Goal: Task Accomplishment & Management: Use online tool/utility

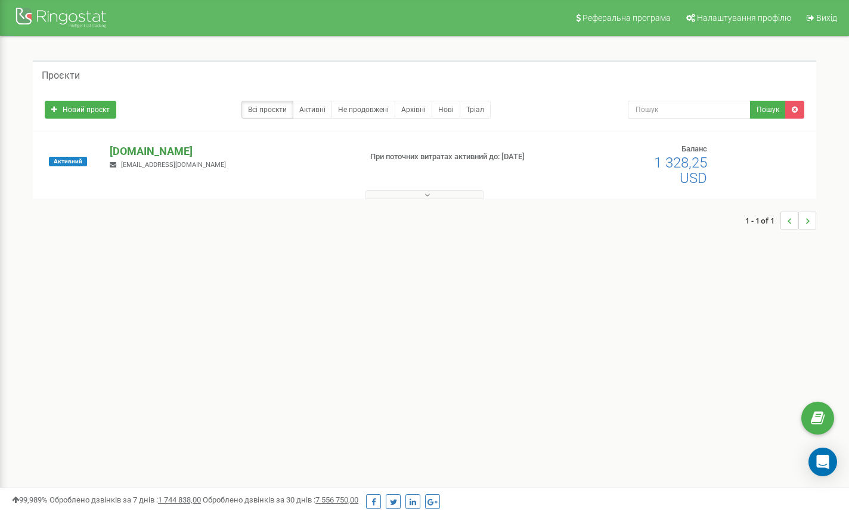
click at [126, 150] on p "[DOMAIN_NAME]" at bounding box center [231, 152] width 242 height 16
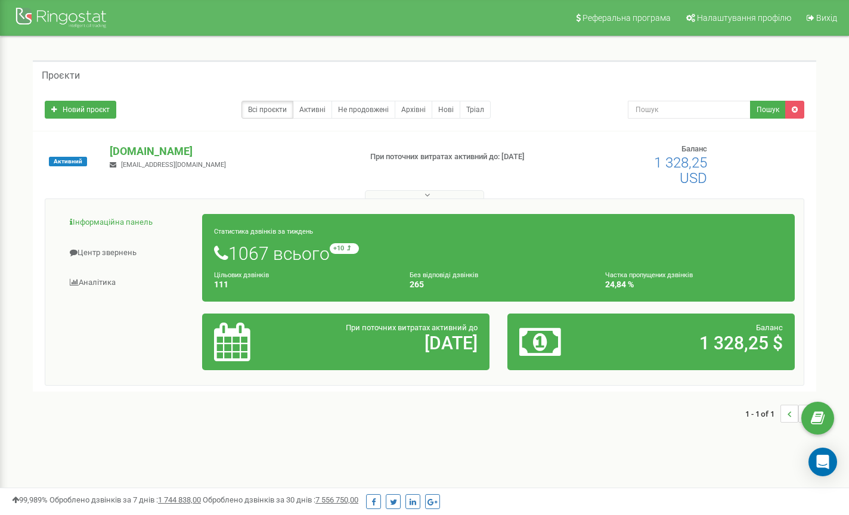
click at [121, 221] on link "Інформаційна панель" at bounding box center [128, 222] width 149 height 29
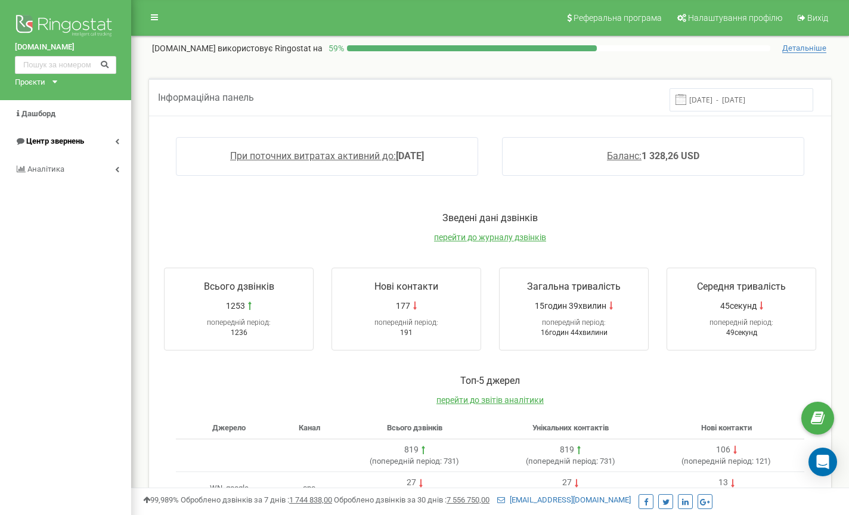
click at [64, 137] on span "Центр звернень" at bounding box center [55, 141] width 58 height 9
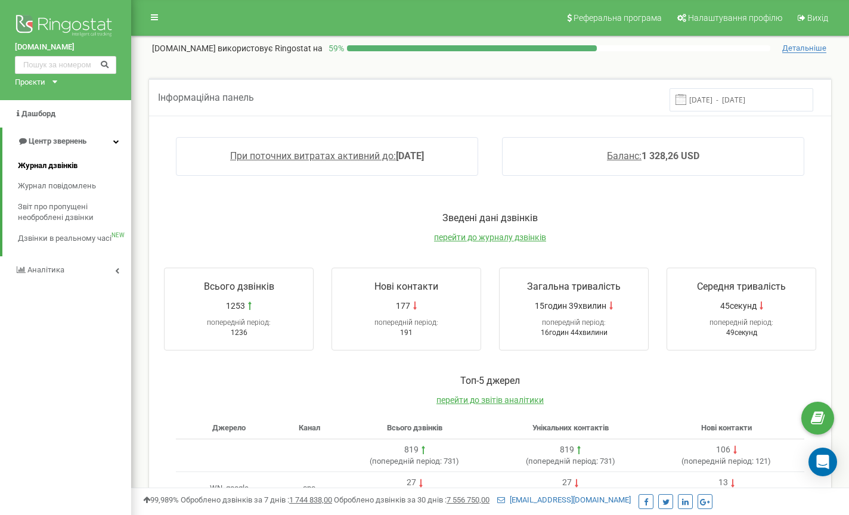
click at [52, 160] on span "Журнал дзвінків" at bounding box center [48, 165] width 60 height 11
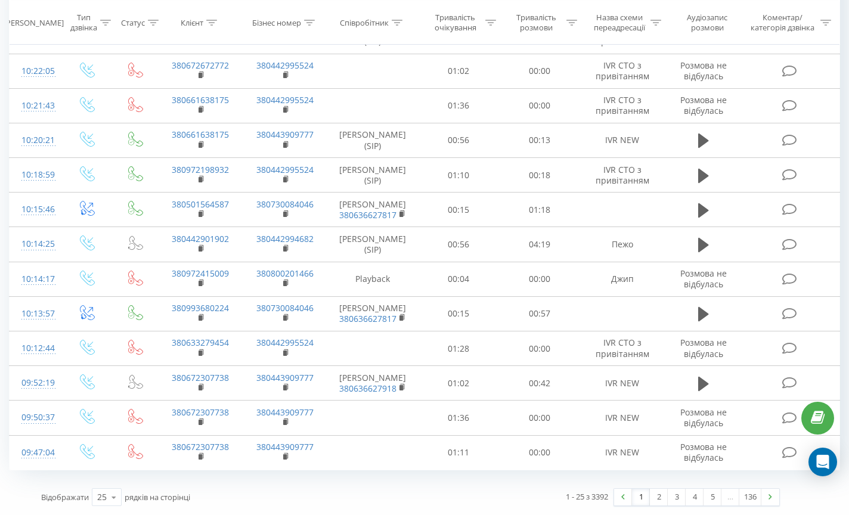
scroll to position [997, 0]
click at [658, 499] on link "2" at bounding box center [659, 497] width 18 height 17
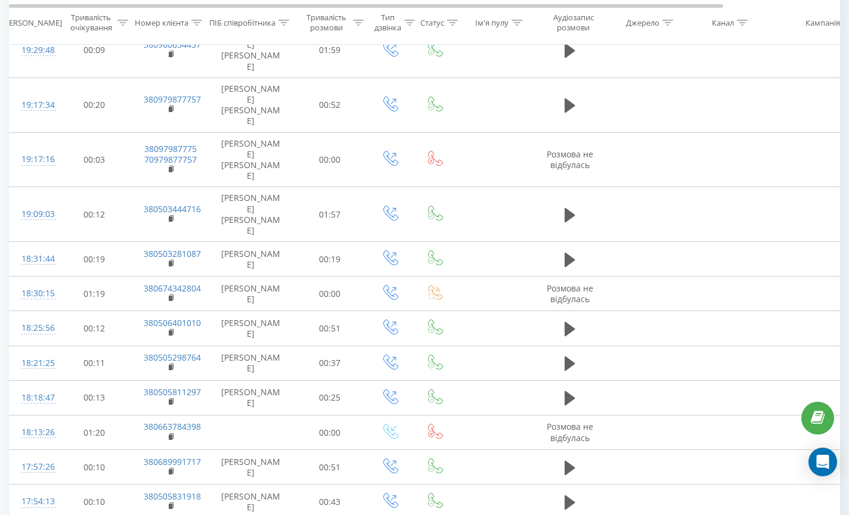
scroll to position [1021, 0]
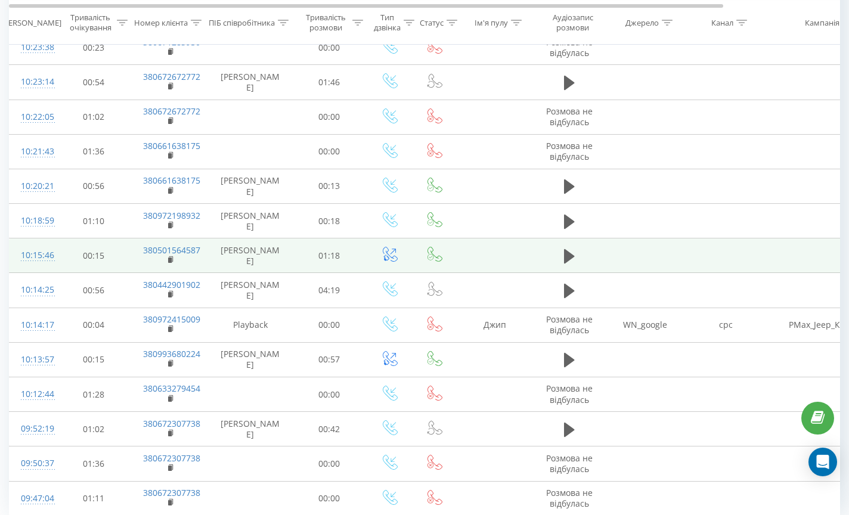
scroll to position [936, 0]
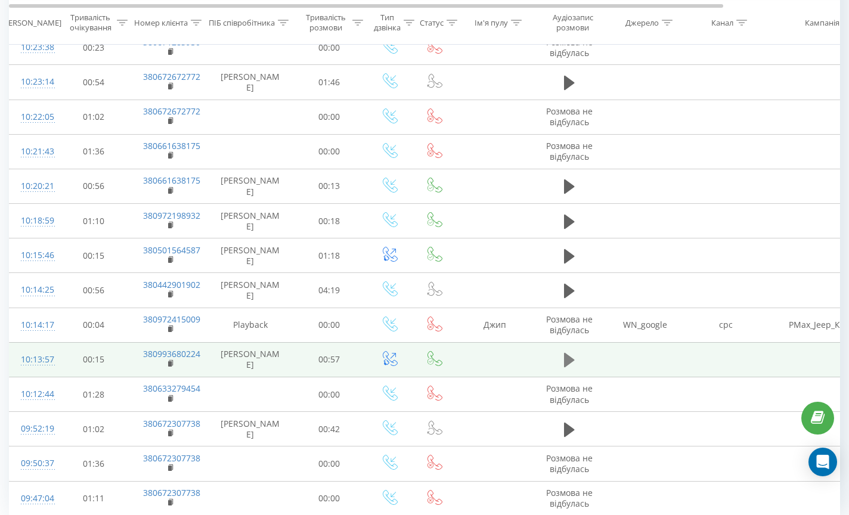
click at [573, 367] on icon at bounding box center [569, 360] width 11 height 14
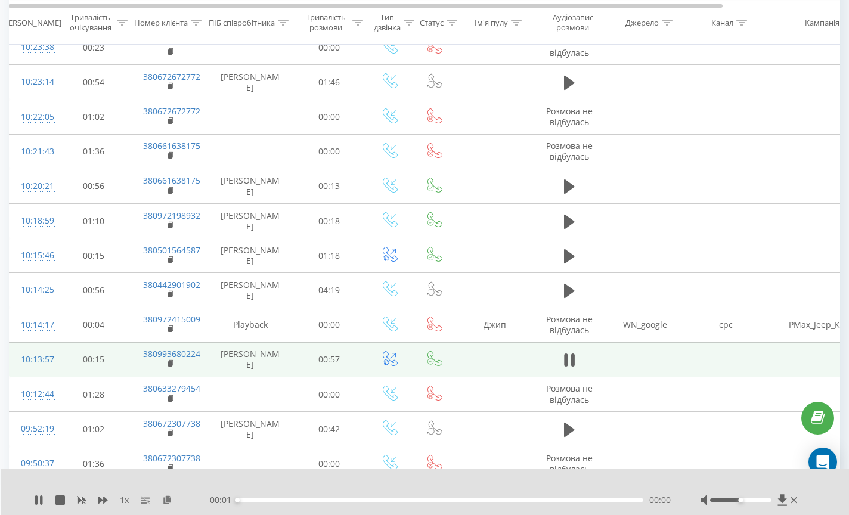
scroll to position [0, 0]
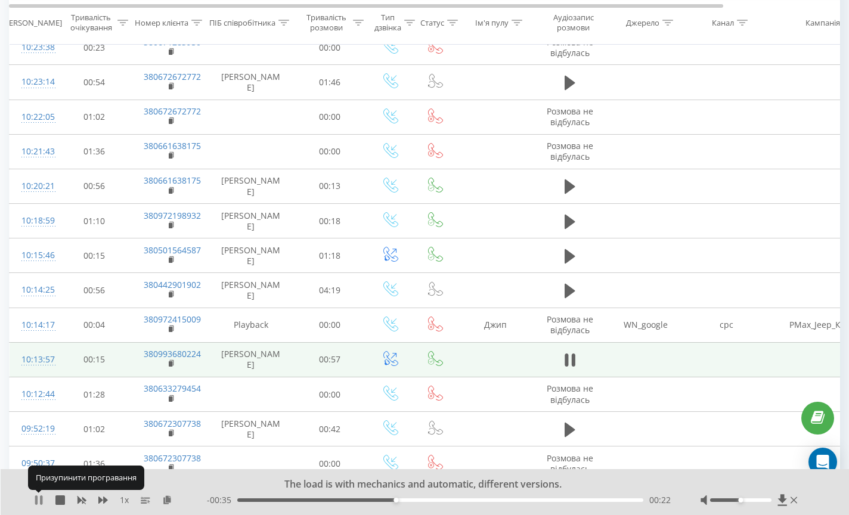
click at [39, 499] on icon at bounding box center [39, 501] width 10 height 10
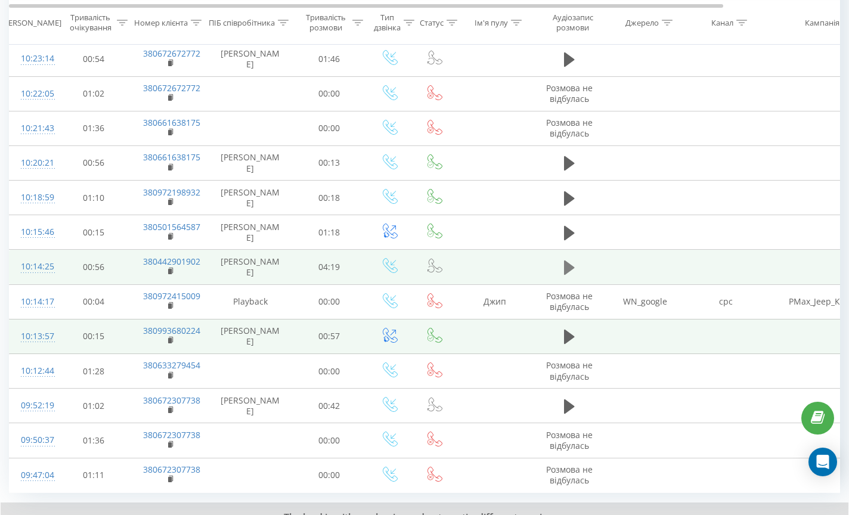
scroll to position [0, 4]
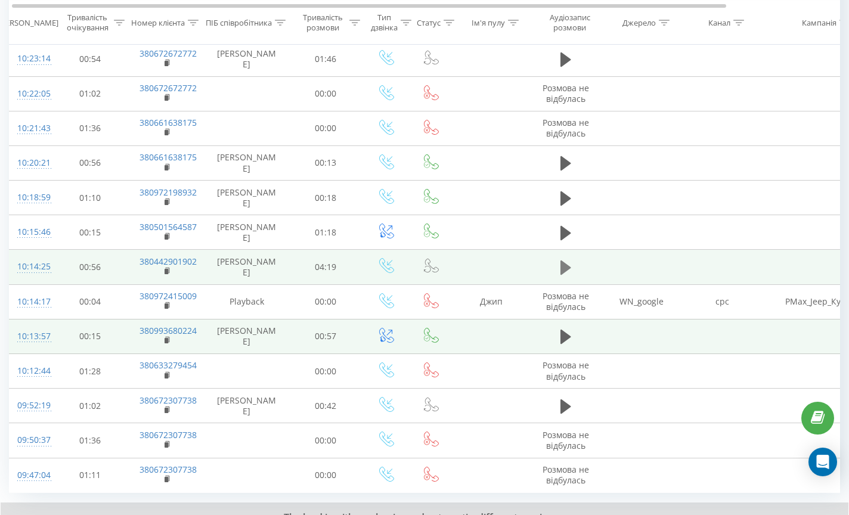
click at [566, 274] on icon at bounding box center [566, 268] width 11 height 14
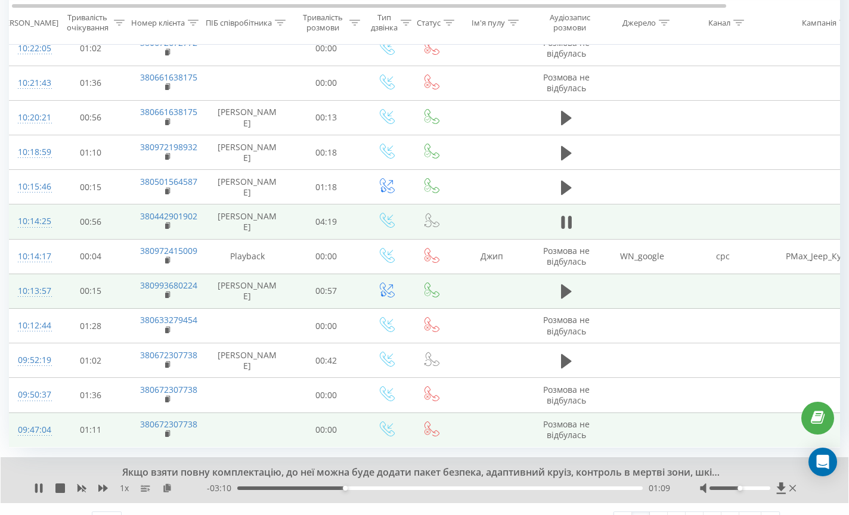
scroll to position [1001, 0]
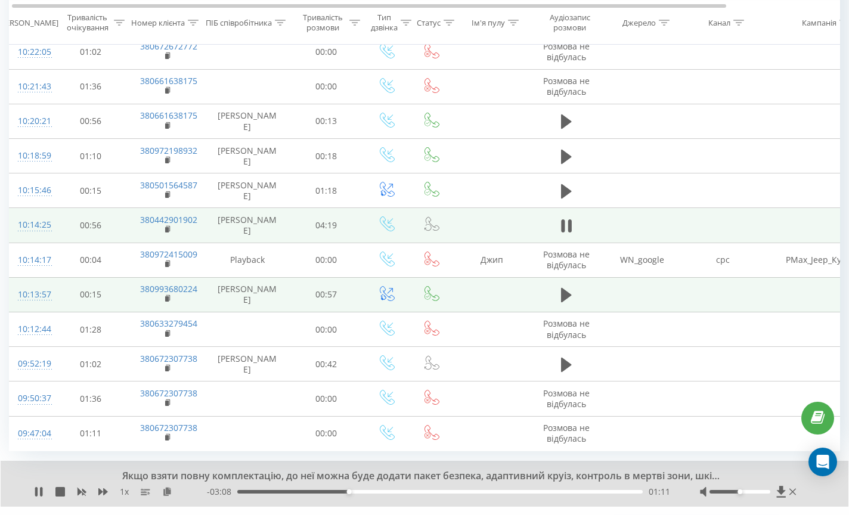
click at [616, 494] on div "01:11" at bounding box center [440, 492] width 406 height 4
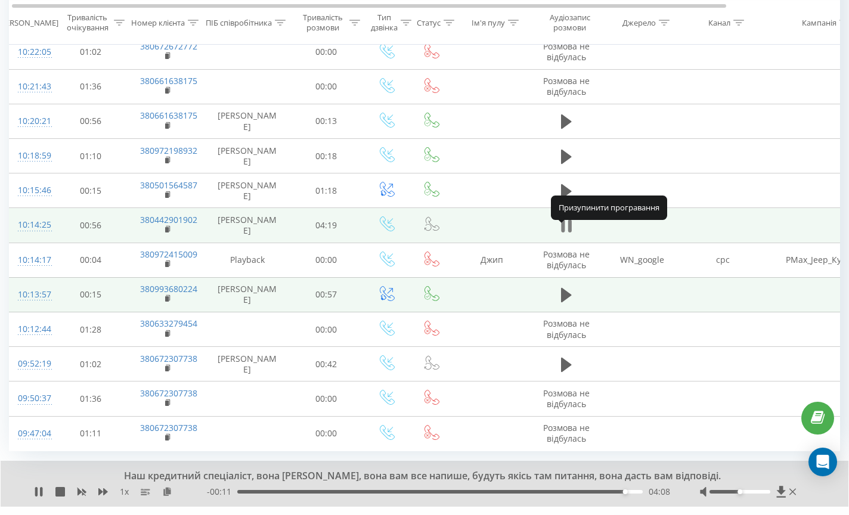
click at [569, 233] on icon at bounding box center [570, 226] width 4 height 13
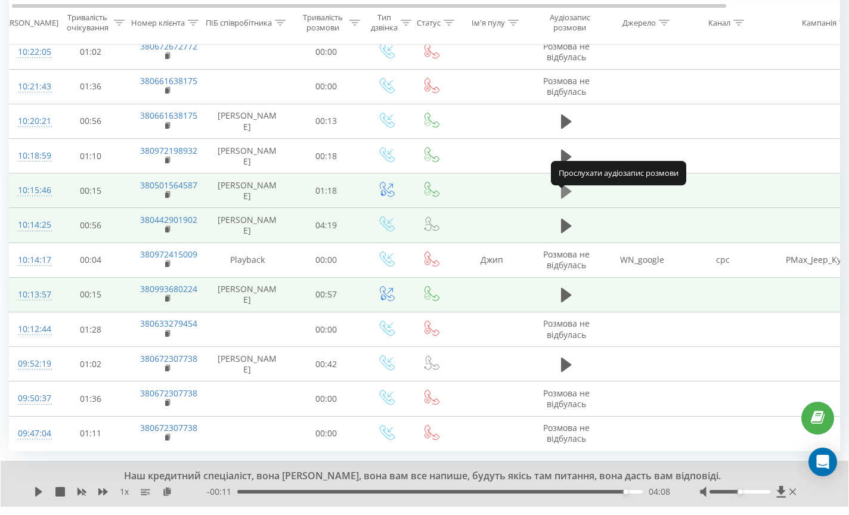
click at [567, 199] on icon at bounding box center [566, 191] width 11 height 14
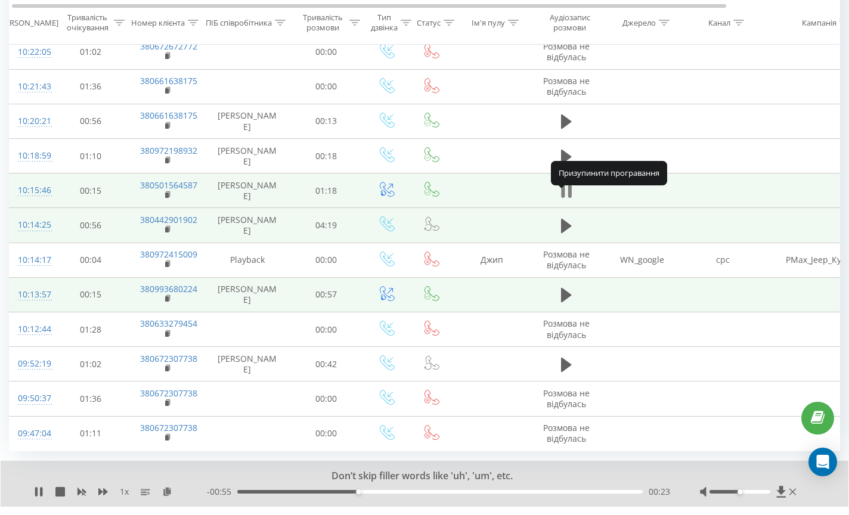
click at [566, 200] on icon at bounding box center [566, 191] width 11 height 17
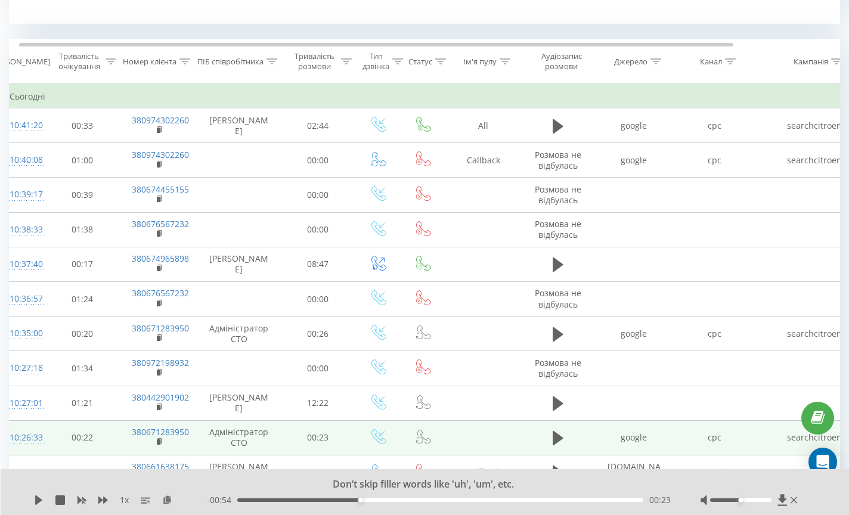
scroll to position [475, 0]
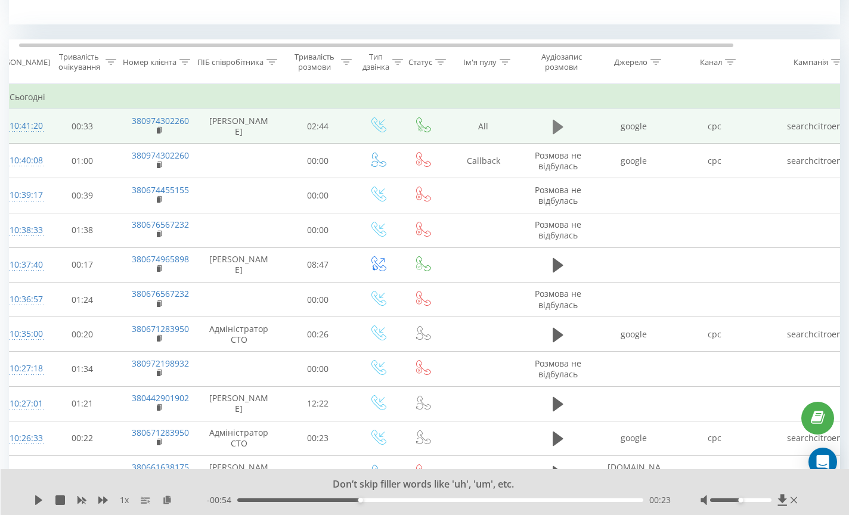
click at [558, 134] on icon at bounding box center [558, 126] width 11 height 14
click at [260, 499] on div "00:09" at bounding box center [440, 501] width 406 height 4
click at [36, 501] on icon at bounding box center [36, 501] width 2 height 10
click at [36, 501] on icon at bounding box center [38, 501] width 7 height 10
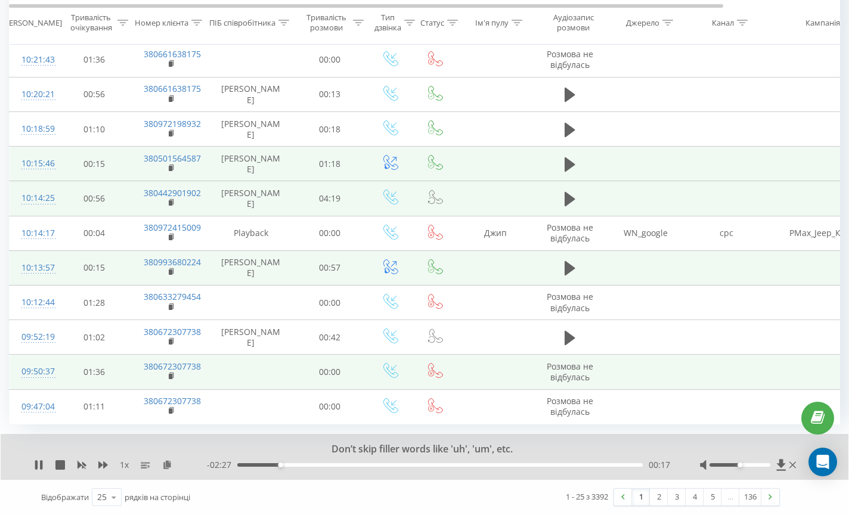
scroll to position [1034, 0]
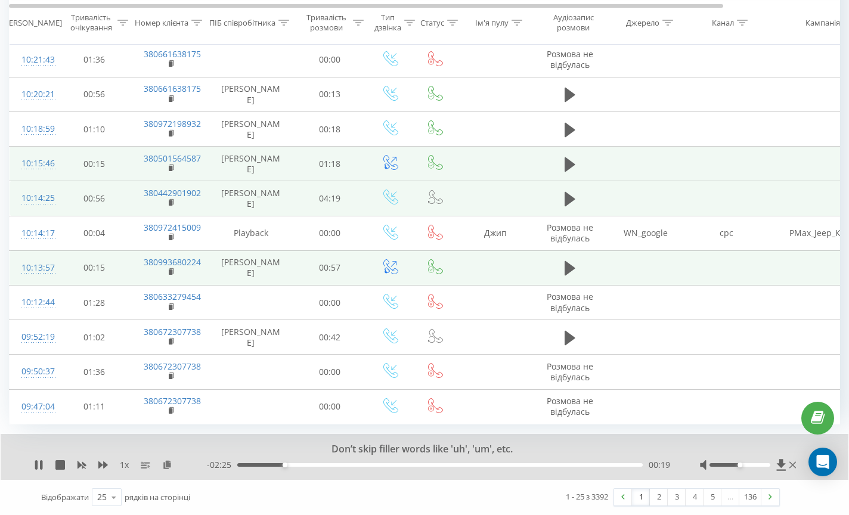
click at [640, 498] on link "1" at bounding box center [641, 497] width 18 height 17
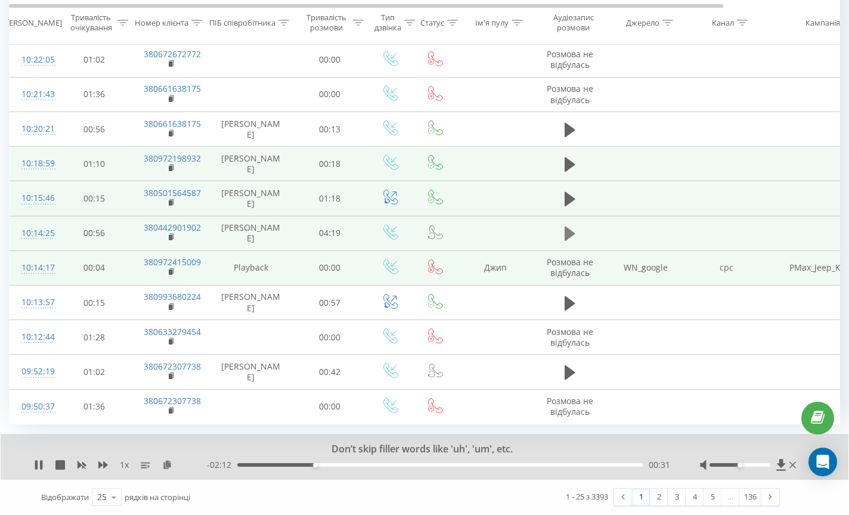
click at [568, 233] on icon at bounding box center [570, 234] width 11 height 14
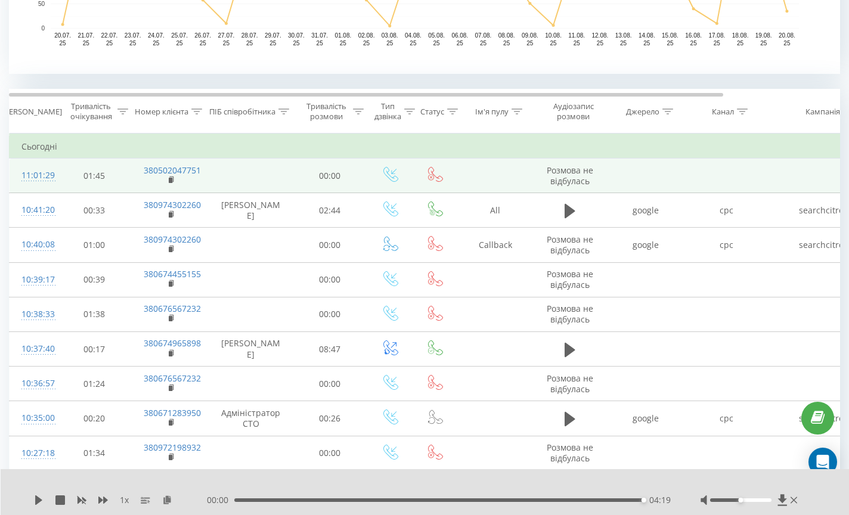
scroll to position [427, 0]
